Goal: Transaction & Acquisition: Purchase product/service

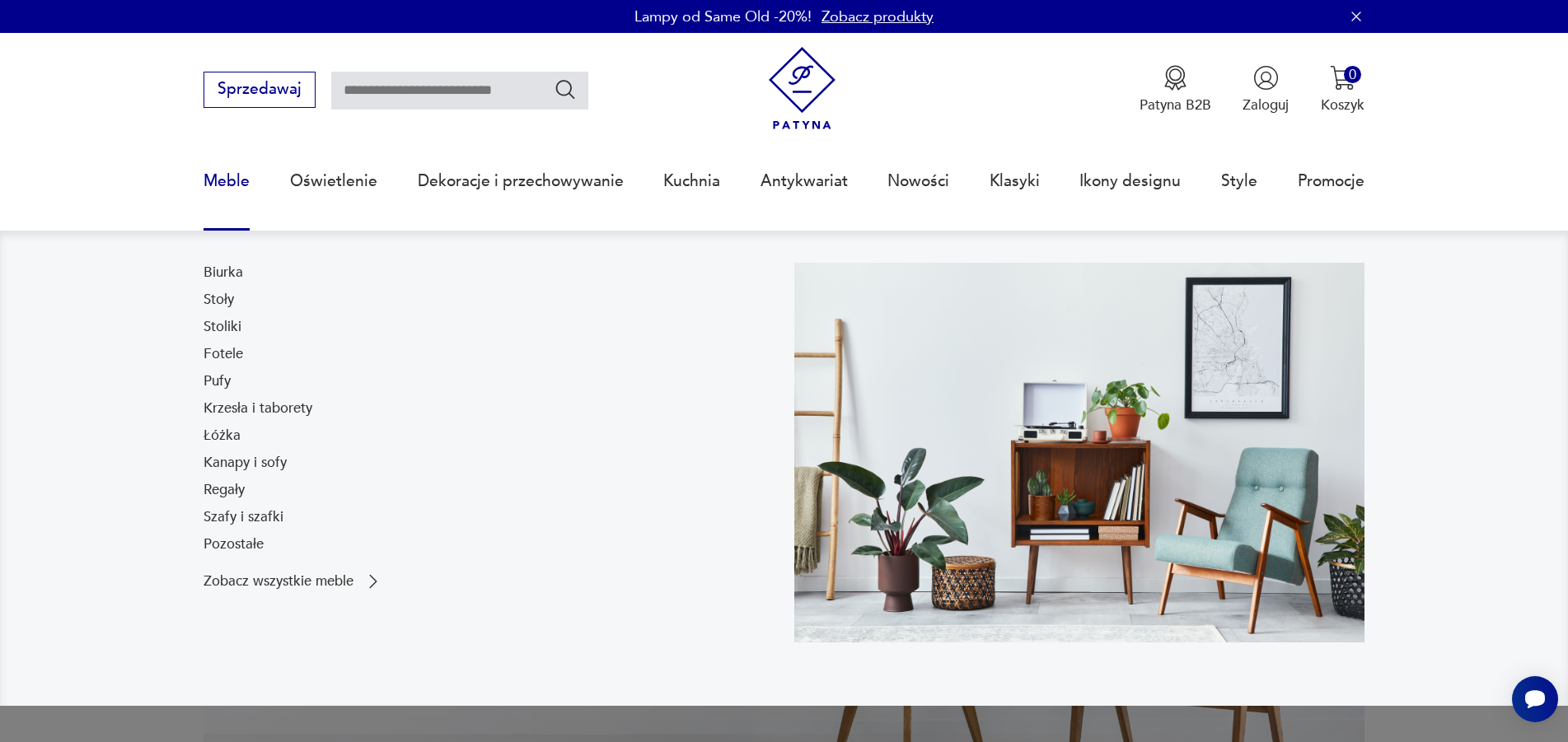
click at [240, 175] on link "Meble" at bounding box center [226, 181] width 46 height 75
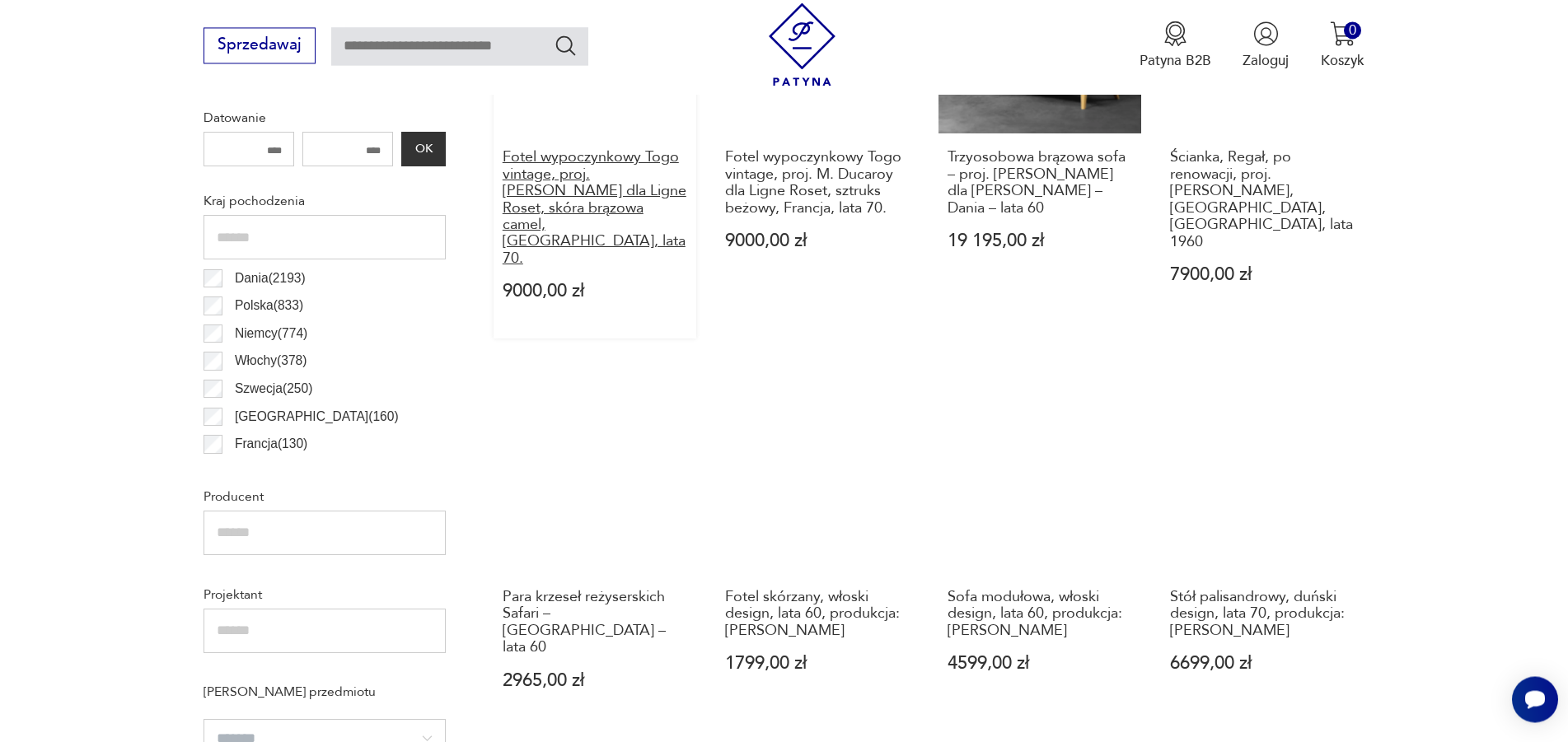
scroll to position [978, 0]
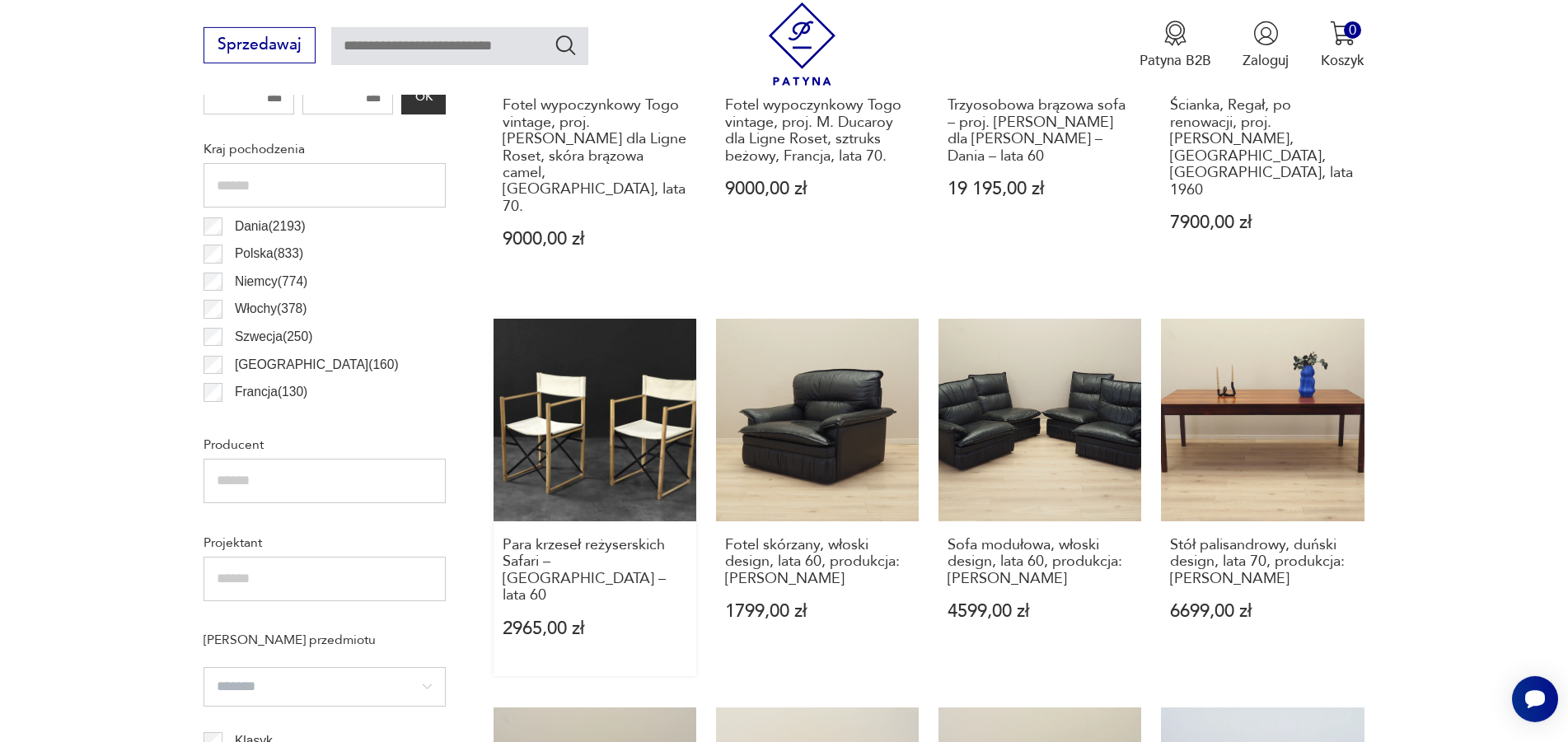
click at [636, 439] on link "Para krzeseł reżyserskich Safari – [GEOGRAPHIC_DATA] – lata 60 2965,00 zł" at bounding box center [595, 497] width 203 height 357
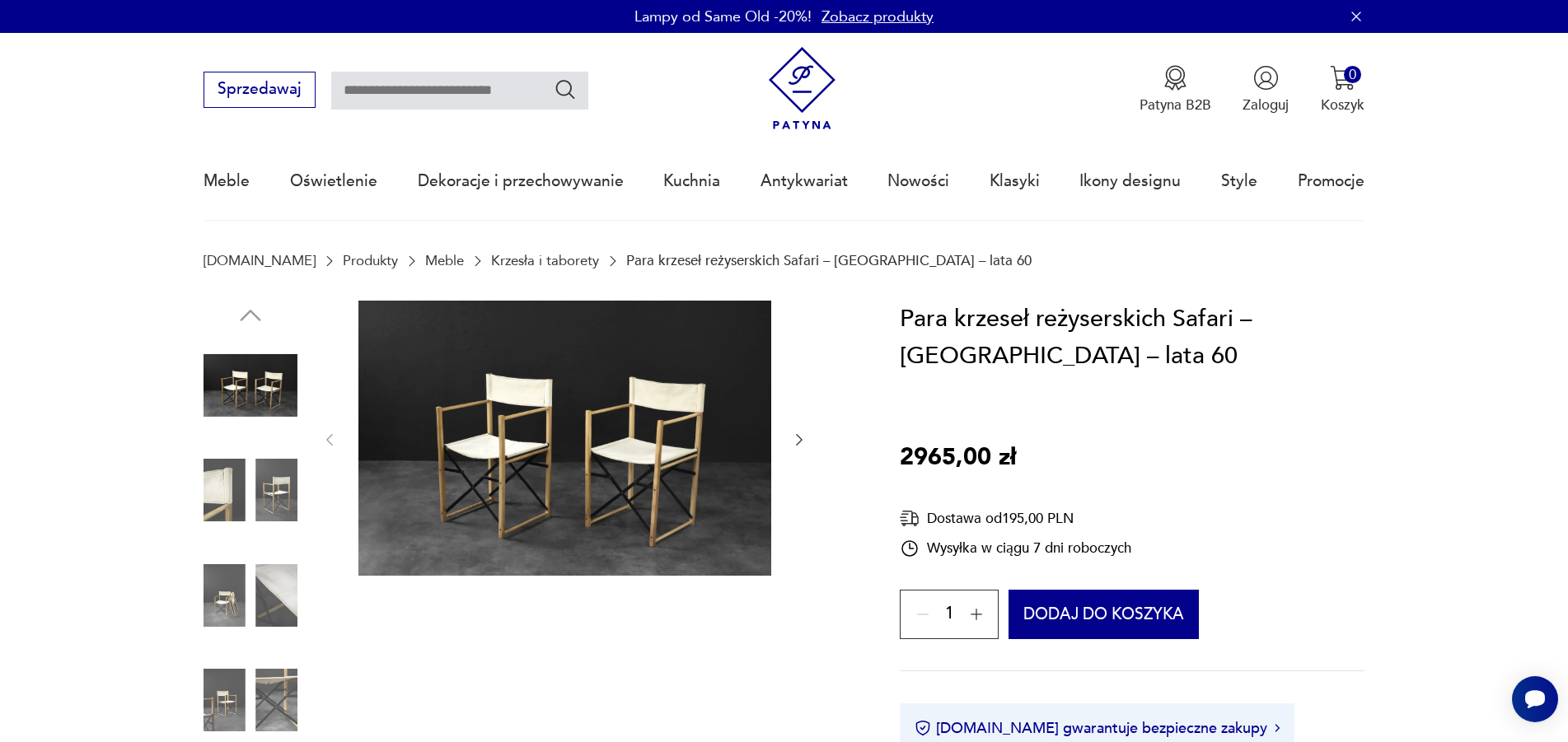
click at [626, 441] on img at bounding box center [565, 438] width 413 height 276
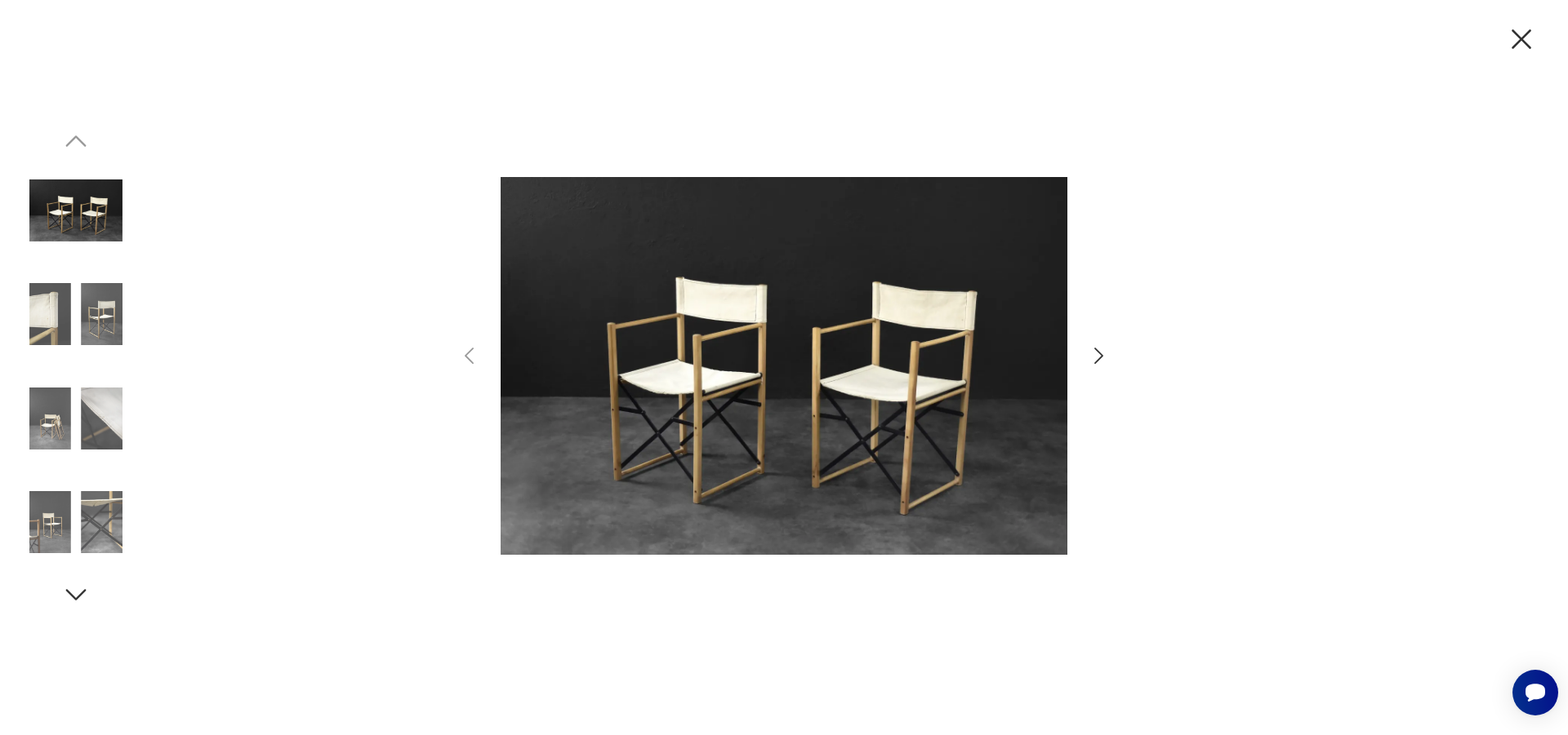
click at [65, 317] on img at bounding box center [76, 313] width 93 height 93
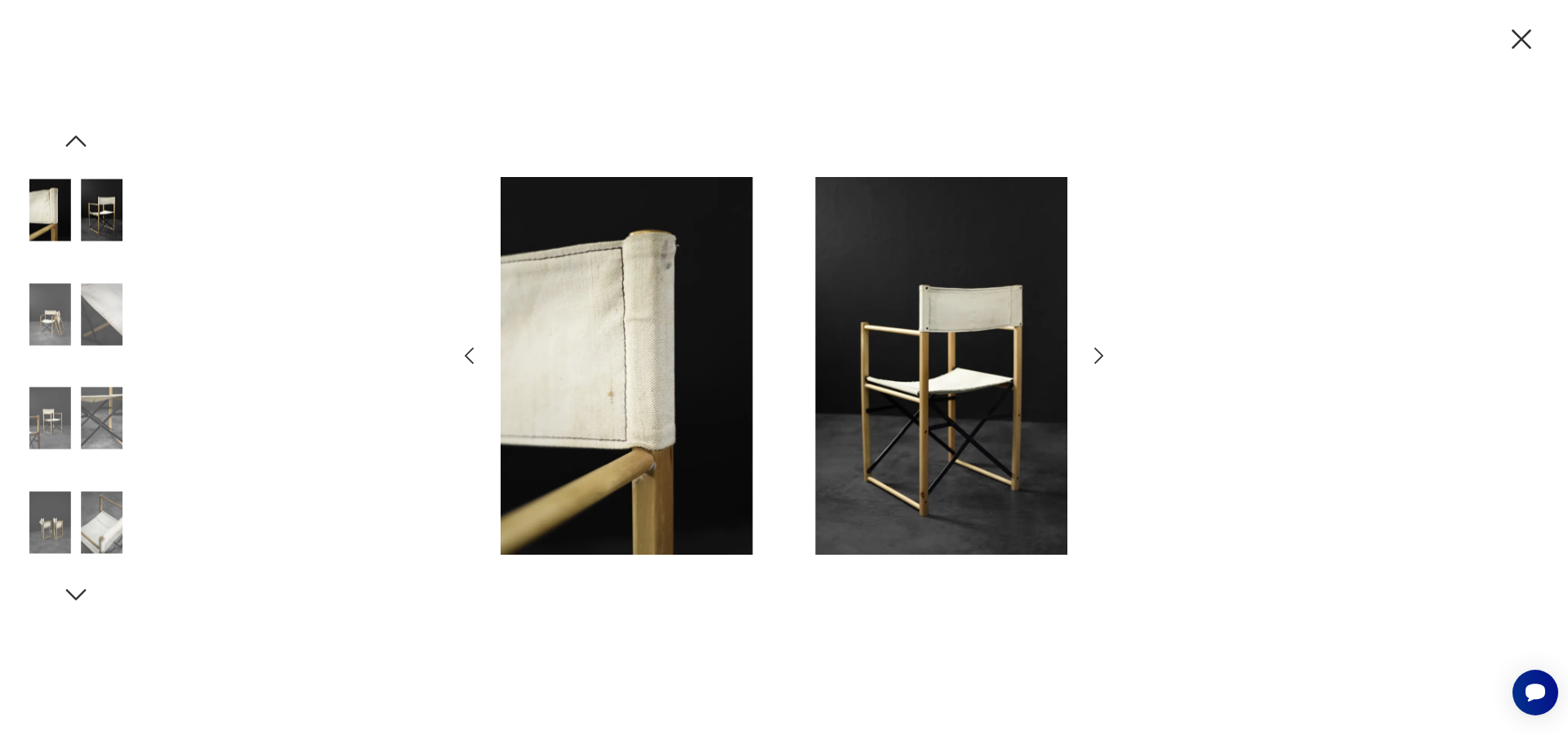
click at [105, 330] on img at bounding box center [76, 313] width 93 height 93
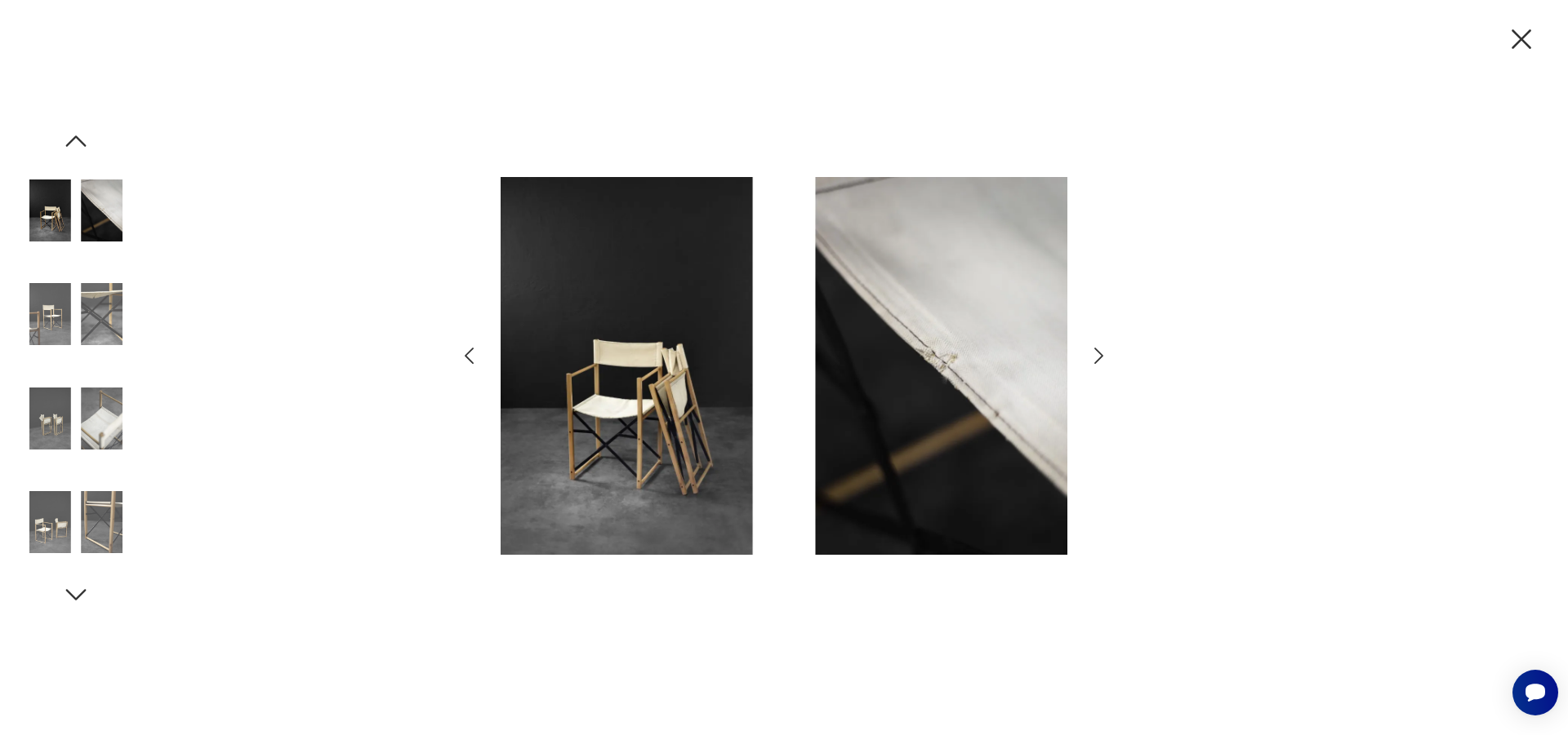
click at [100, 414] on img at bounding box center [76, 418] width 93 height 93
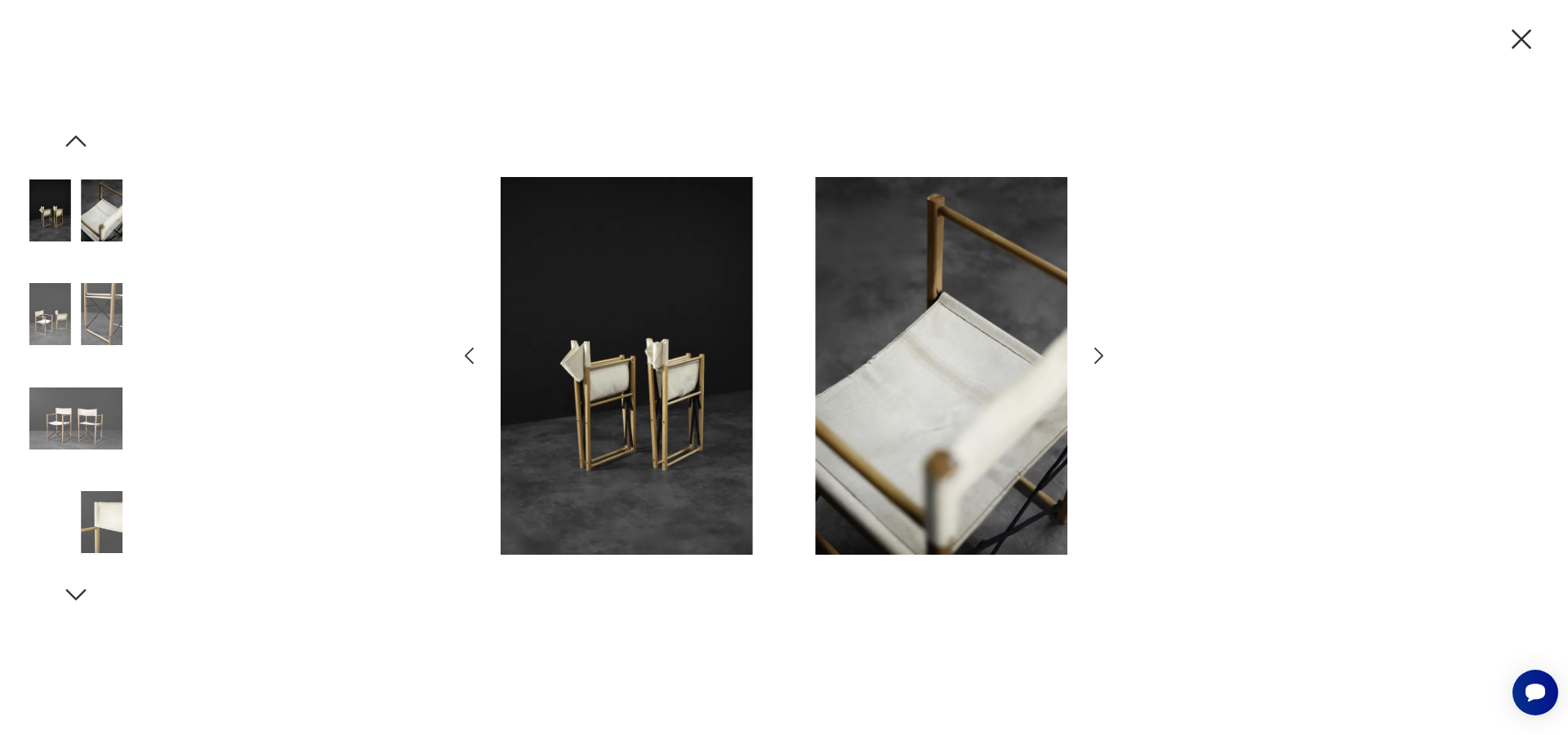
click at [1531, 34] on icon "button" at bounding box center [1521, 39] width 34 height 34
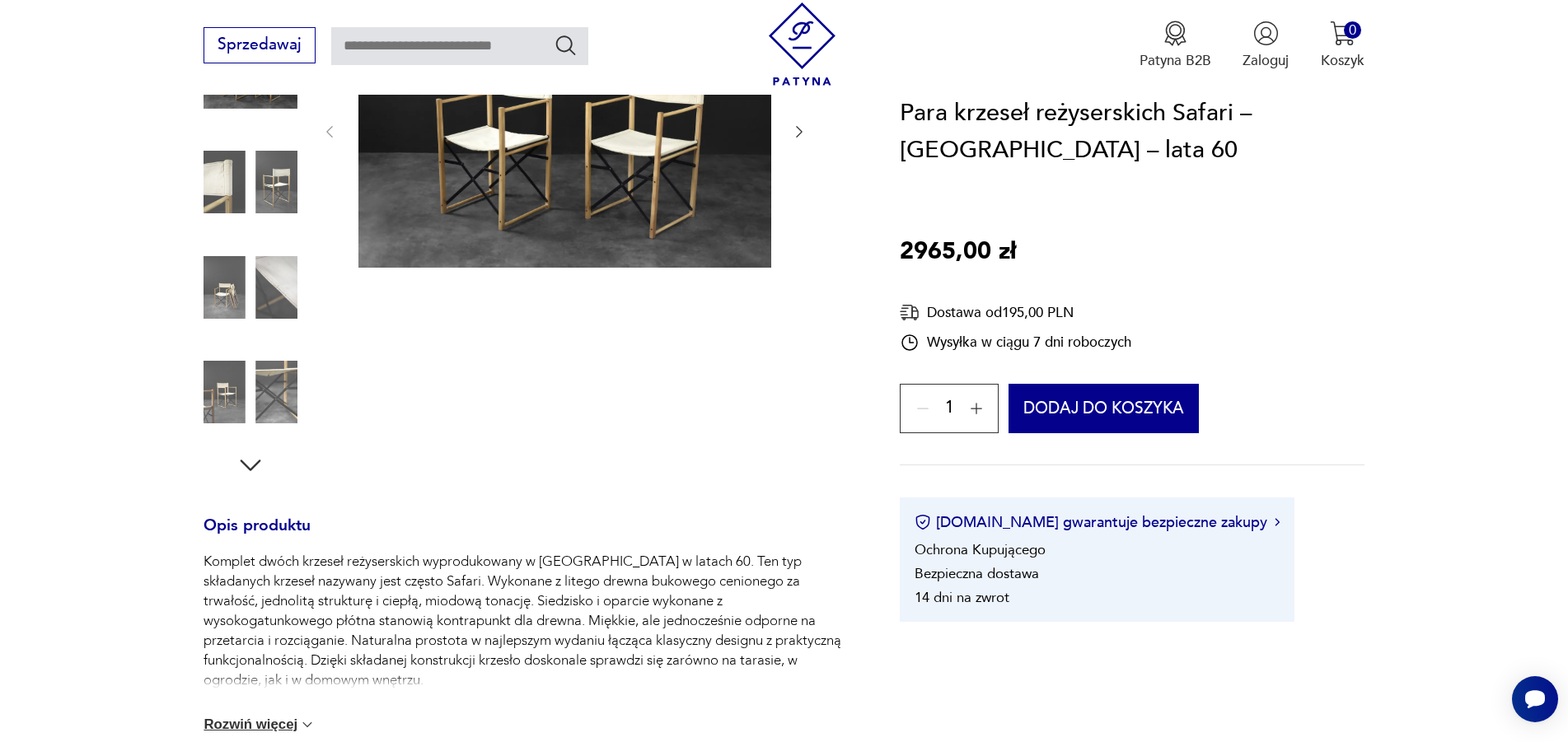
scroll to position [925, 0]
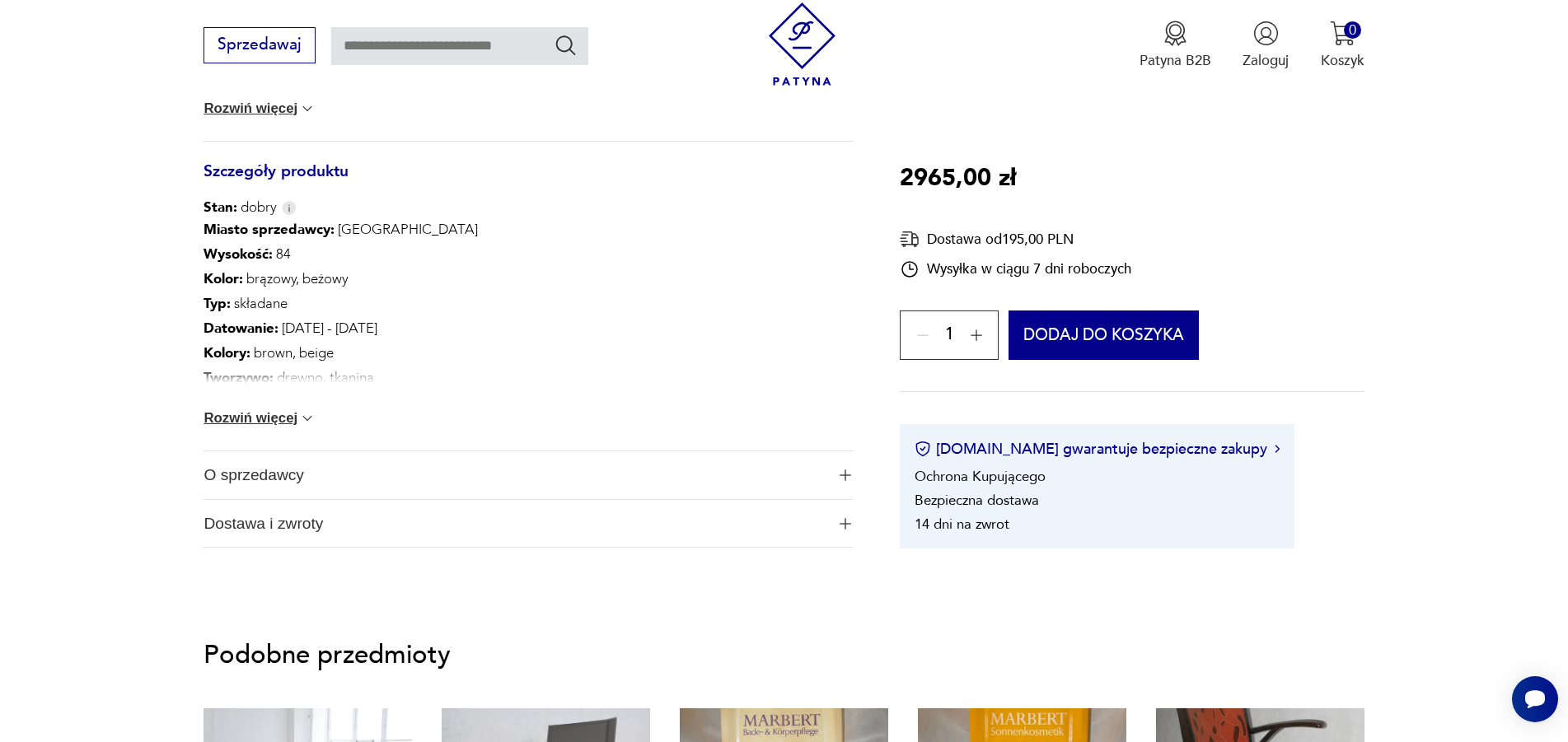
click at [218, 476] on span "O sprzedawcy" at bounding box center [514, 476] width 621 height 48
